Goal: Task Accomplishment & Management: Manage account settings

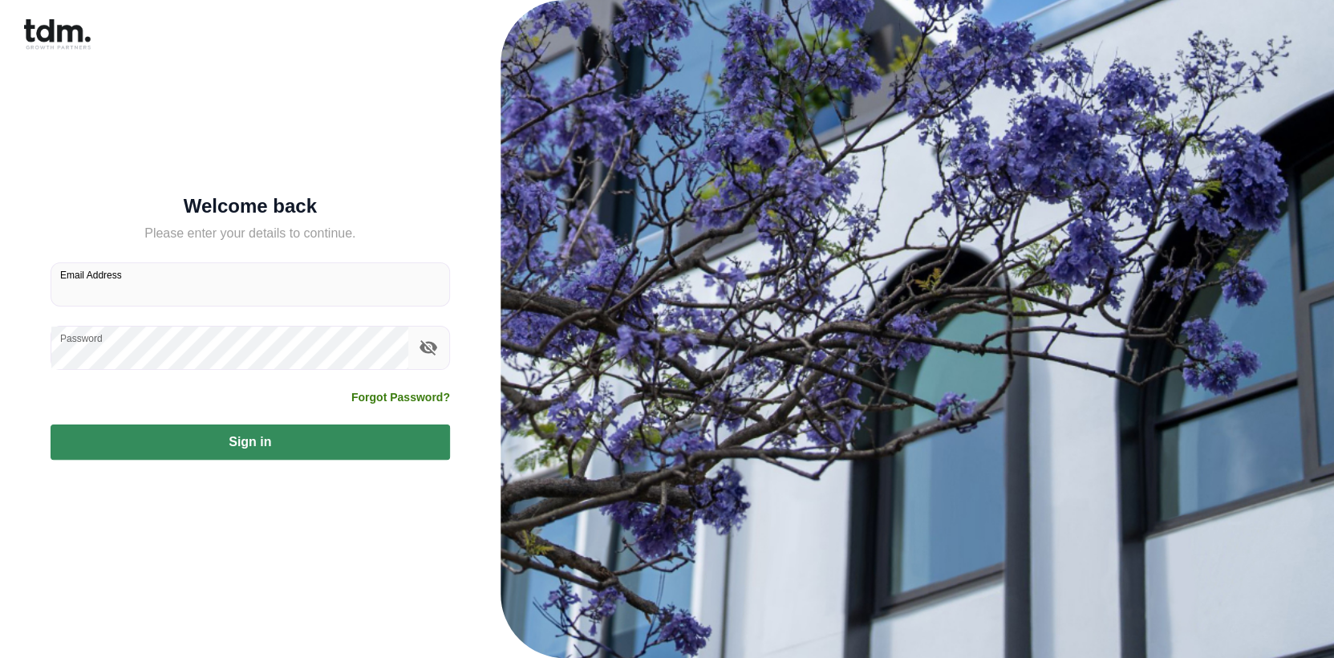
click at [160, 295] on input "Email Address" at bounding box center [250, 284] width 398 height 43
type input "**********"
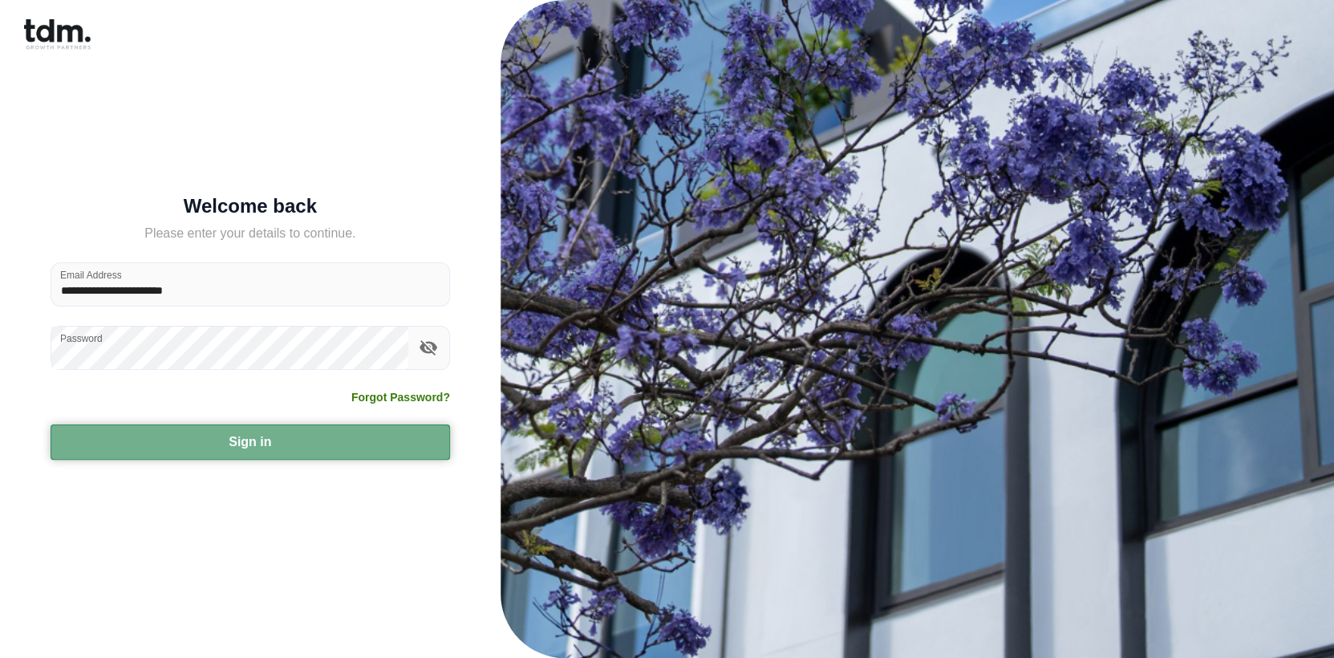
click at [367, 448] on button "Sign in" at bounding box center [250, 441] width 399 height 35
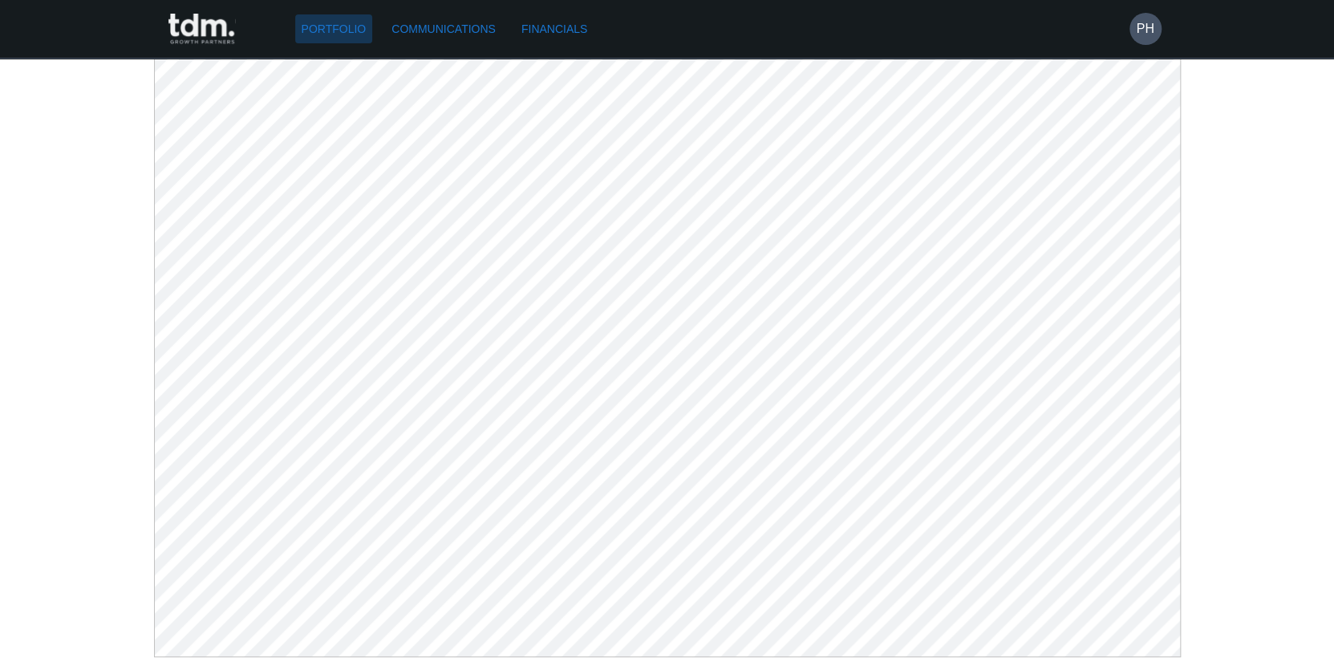
click at [329, 31] on link "Portfolio" at bounding box center [334, 29] width 78 height 30
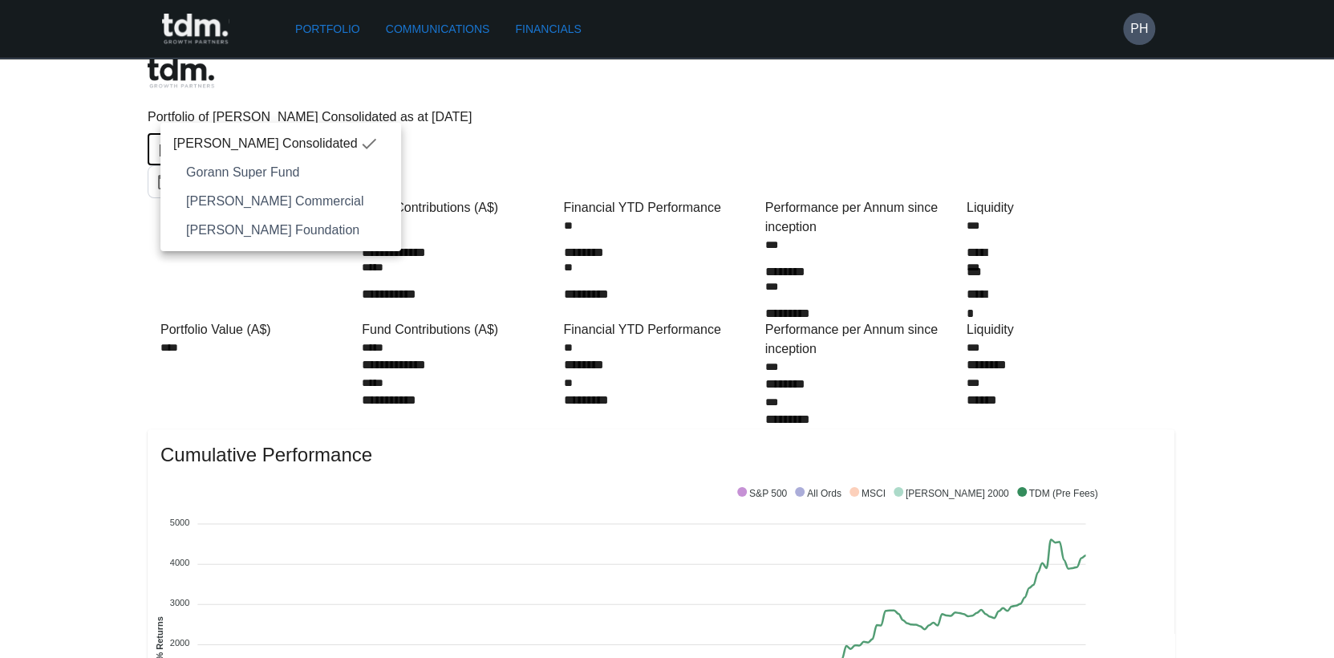
click at [556, 343] on div at bounding box center [667, 329] width 1334 height 658
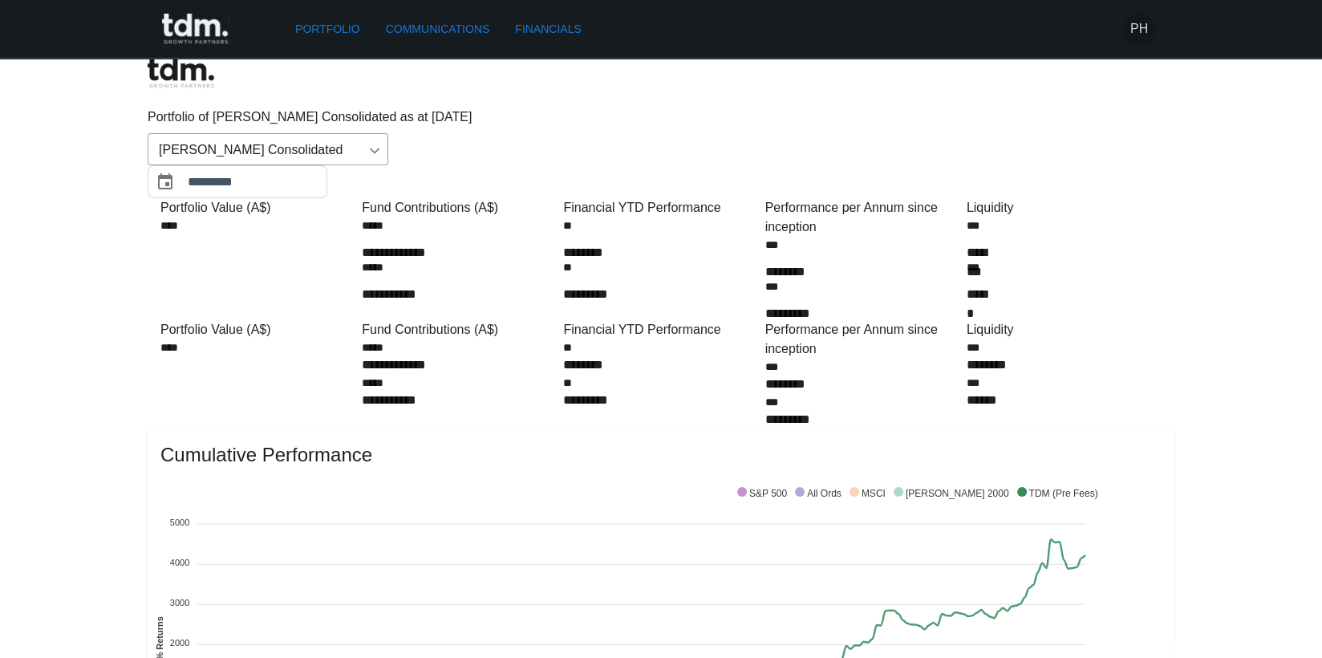
drag, startPoint x: 1142, startPoint y: 31, endPoint x: 1125, endPoint y: 36, distance: 18.3
click at [1141, 31] on h6 "PH" at bounding box center [1139, 28] width 18 height 19
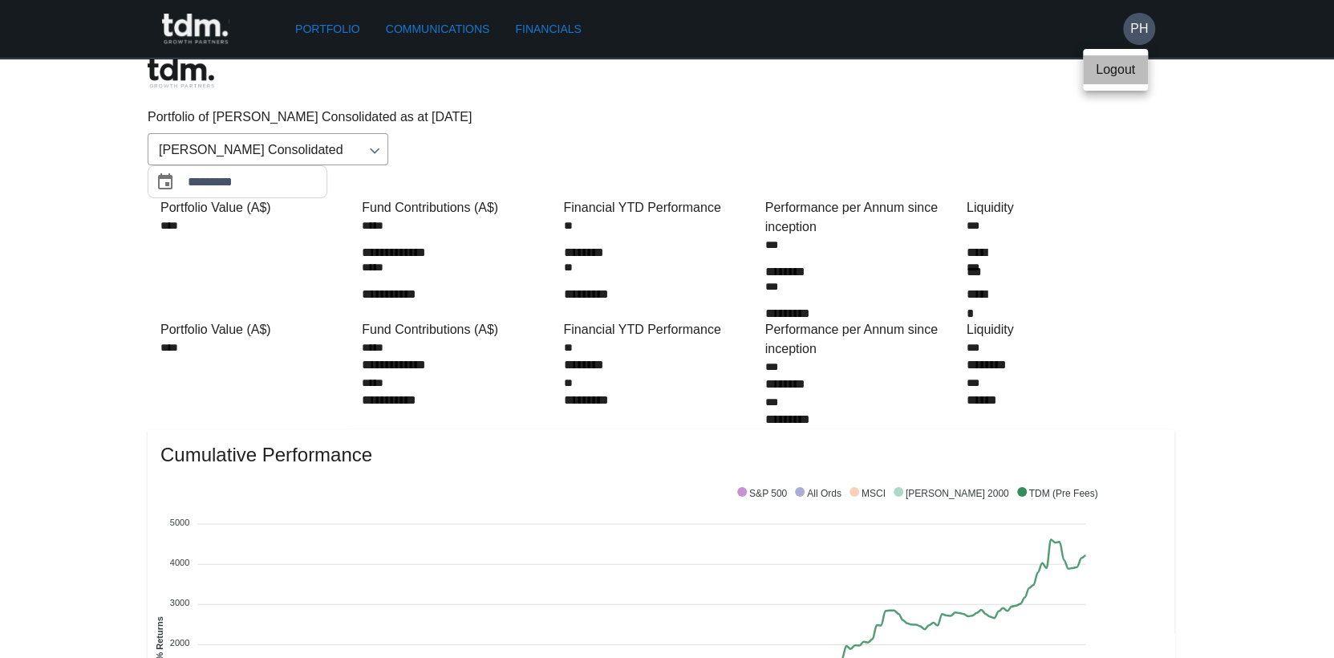
click at [1100, 64] on p "Logout" at bounding box center [1115, 69] width 39 height 19
